Goal: Task Accomplishment & Management: Use online tool/utility

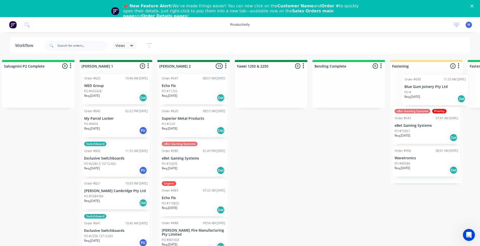
scroll to position [0, 869]
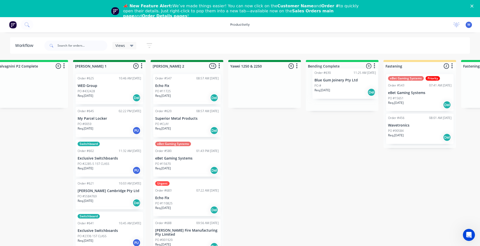
drag, startPoint x: 307, startPoint y: 124, endPoint x: 327, endPoint y: 87, distance: 42.3
click at [260, 87] on div "On Hold 1 Sort By Created date Required date Order number Customer name Most re…" at bounding box center [278, 158] width 2302 height 196
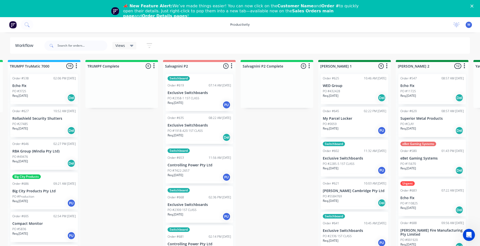
scroll to position [0, 583]
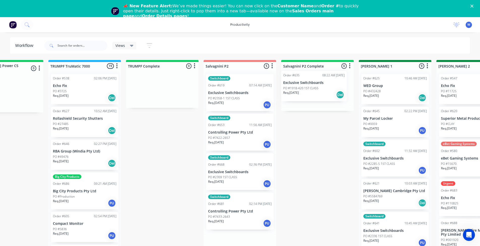
drag, startPoint x: 227, startPoint y: 128, endPoint x: 305, endPoint y: 85, distance: 88.4
click at [78, 47] on input "text" at bounding box center [82, 46] width 50 height 10
type input "640"
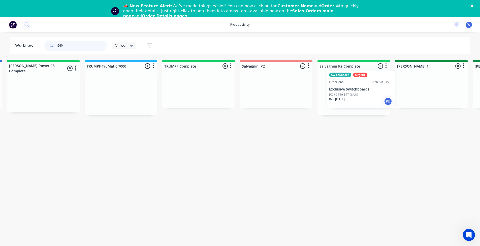
scroll to position [0, 548]
drag, startPoint x: 209, startPoint y: 90, endPoint x: 341, endPoint y: 88, distance: 131.8
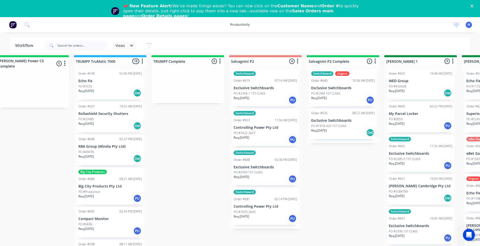
scroll to position [0, 558]
